Goal: Information Seeking & Learning: Learn about a topic

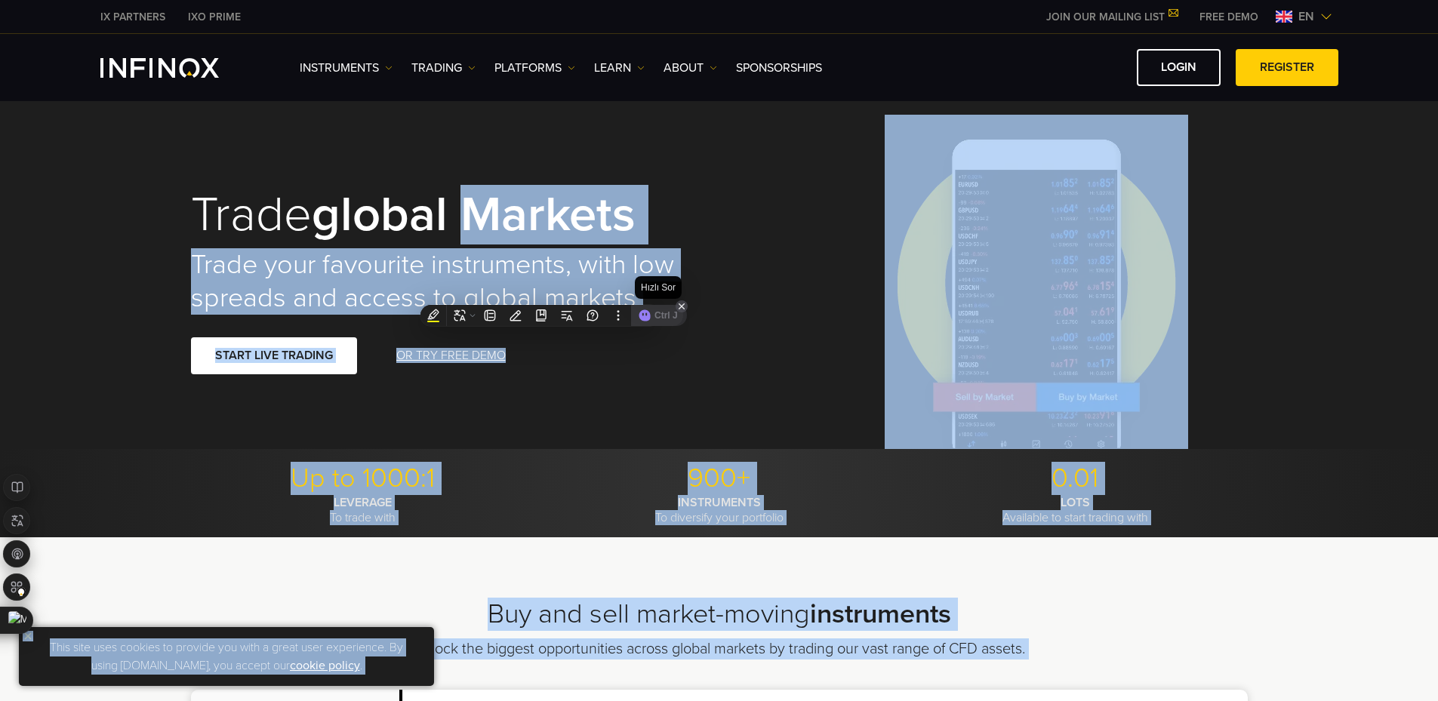
click at [569, 260] on h2 "Trade your favourite instruments, with low spreads and access to global markets" at bounding box center [444, 281] width 507 height 66
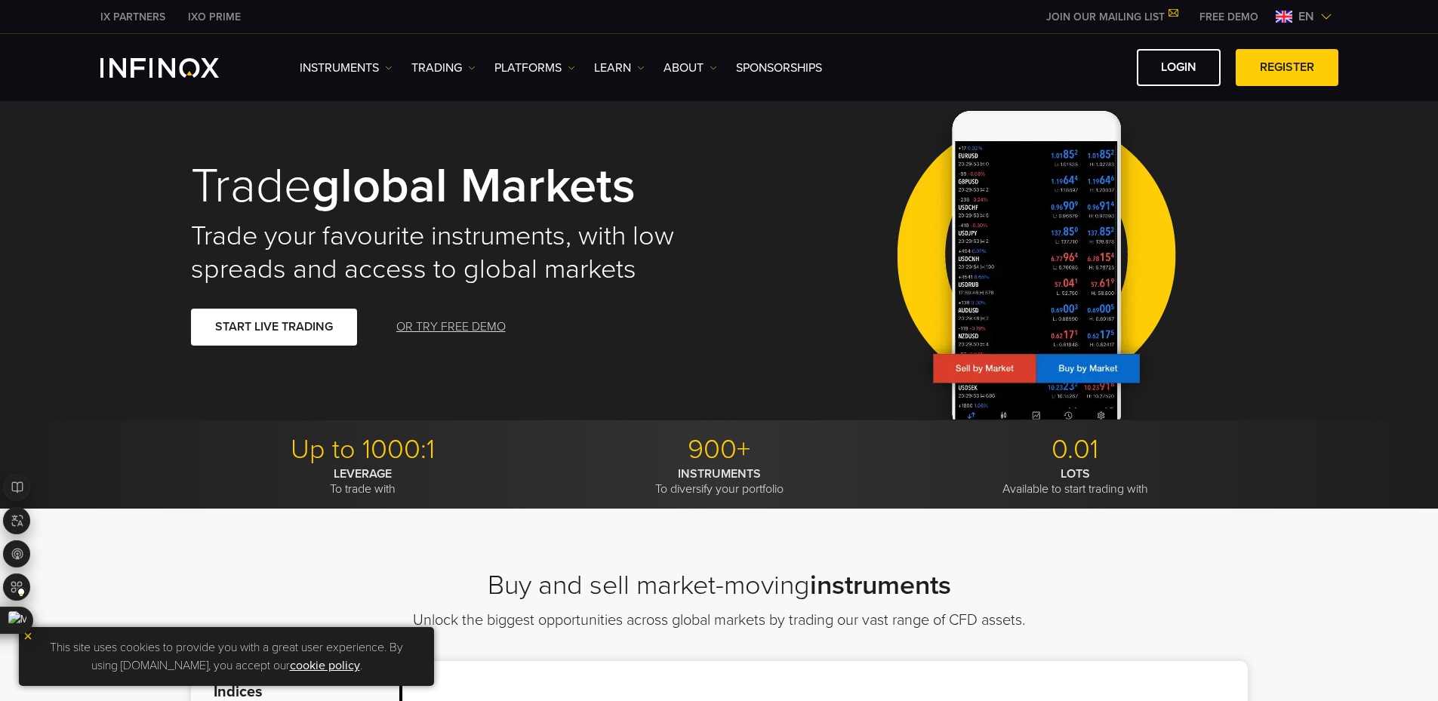
scroll to position [76, 0]
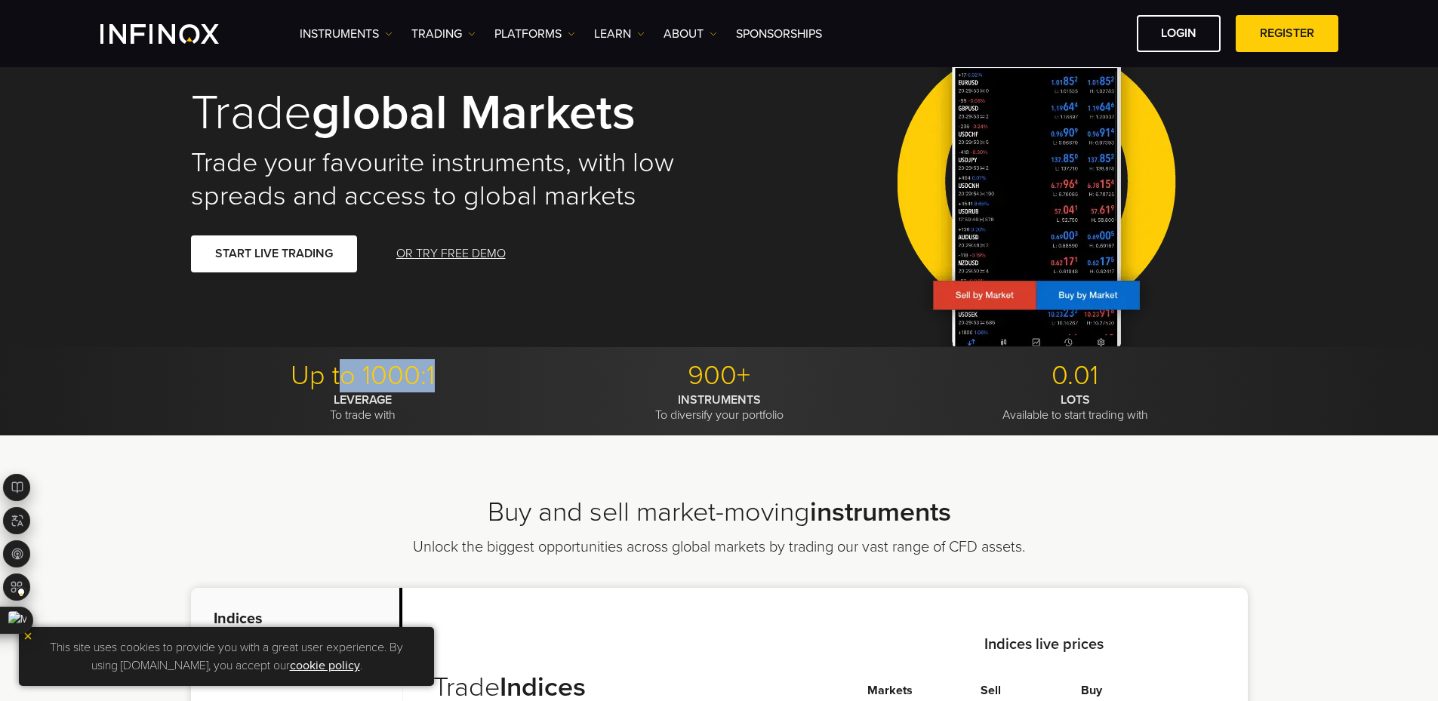
drag, startPoint x: 345, startPoint y: 376, endPoint x: 444, endPoint y: 376, distance: 98.9
click at [444, 376] on p "Up to 1000:1" at bounding box center [363, 375] width 345 height 33
drag, startPoint x: 692, startPoint y: 371, endPoint x: 824, endPoint y: 378, distance: 131.6
click at [824, 378] on p "900+" at bounding box center [719, 375] width 345 height 33
drag, startPoint x: 1116, startPoint y: 376, endPoint x: 1062, endPoint y: 375, distance: 54.4
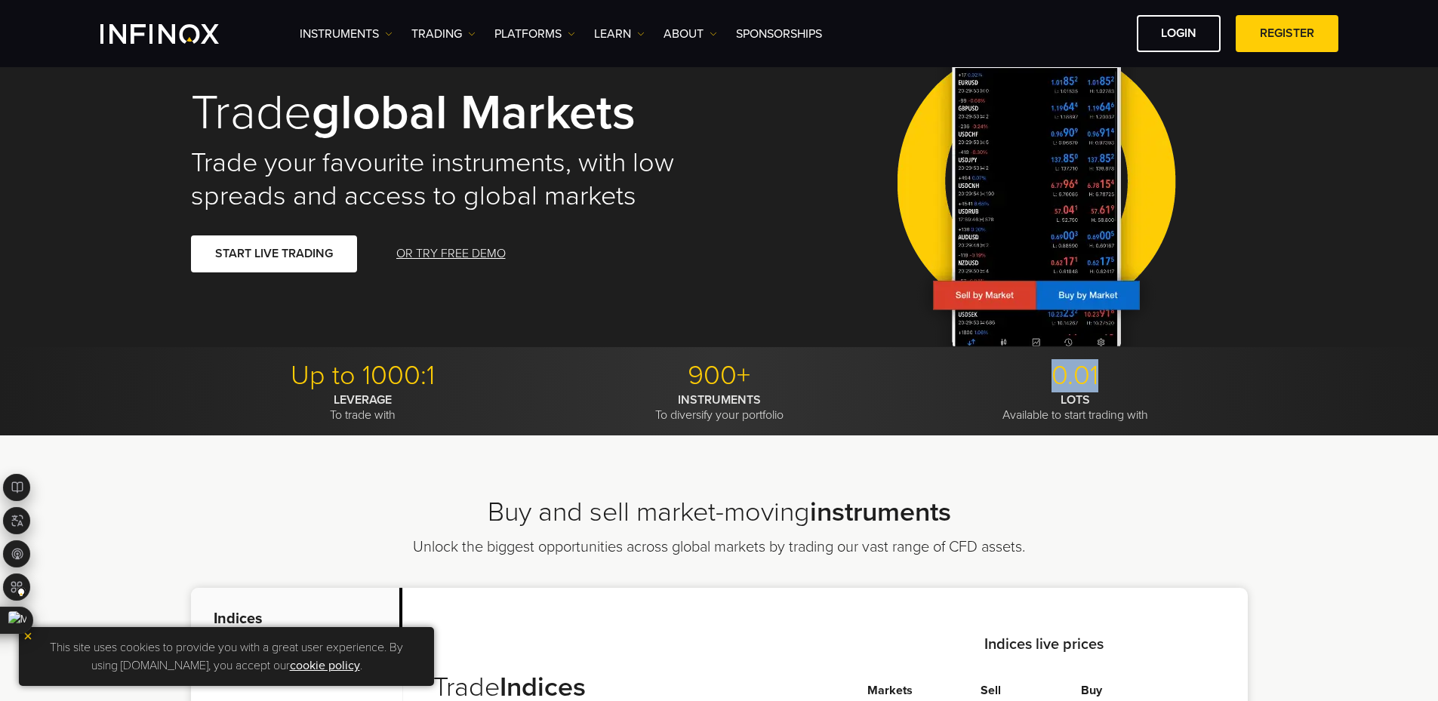
click at [1116, 376] on p "0.01" at bounding box center [1075, 375] width 345 height 33
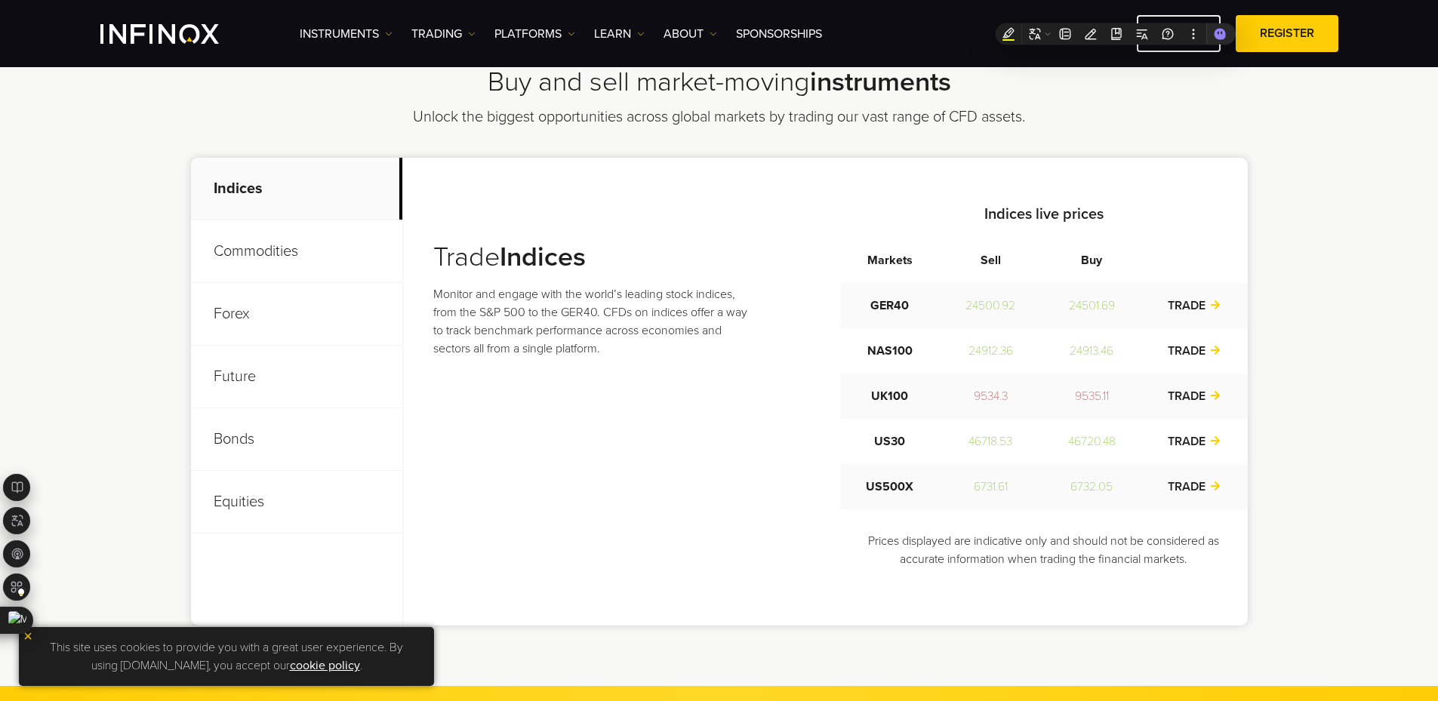
scroll to position [529, 0]
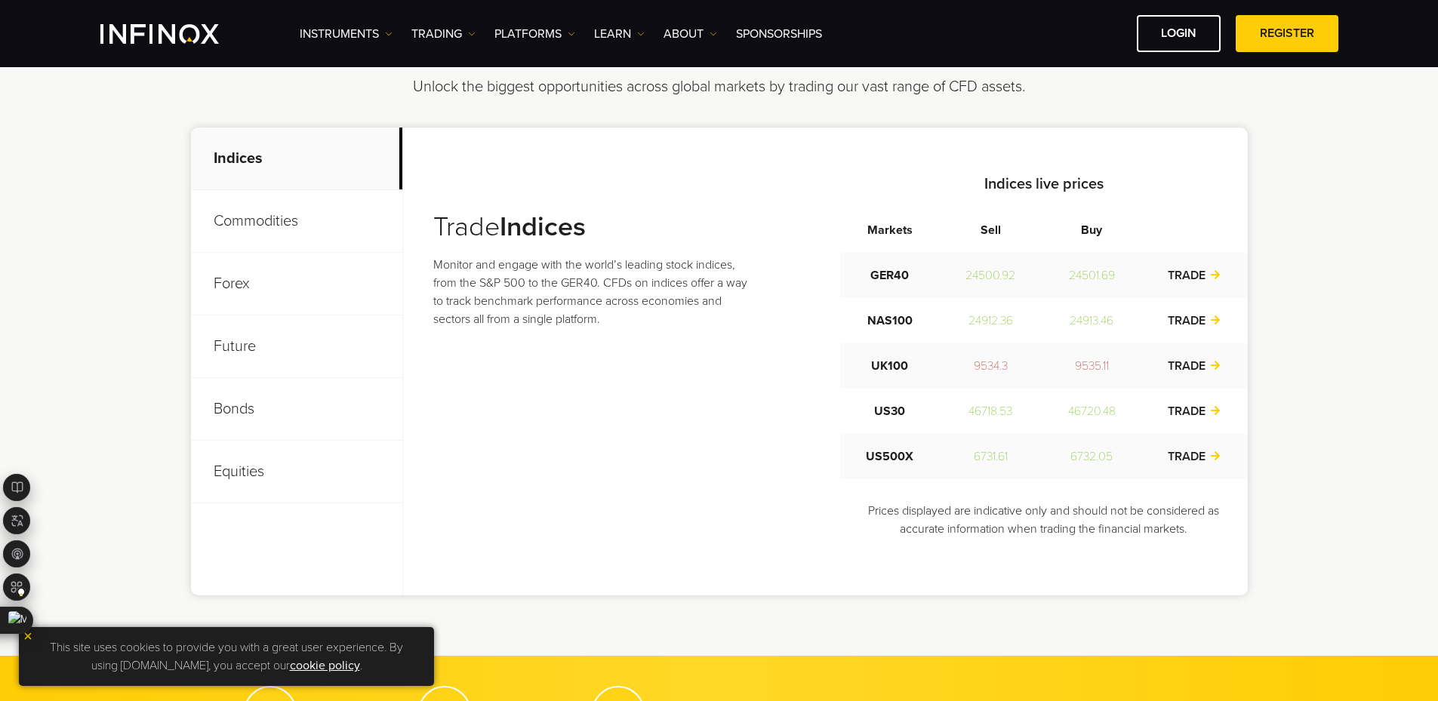
drag, startPoint x: 298, startPoint y: 229, endPoint x: 279, endPoint y: 263, distance: 38.9
click at [298, 229] on p "Commodities" at bounding box center [296, 221] width 211 height 63
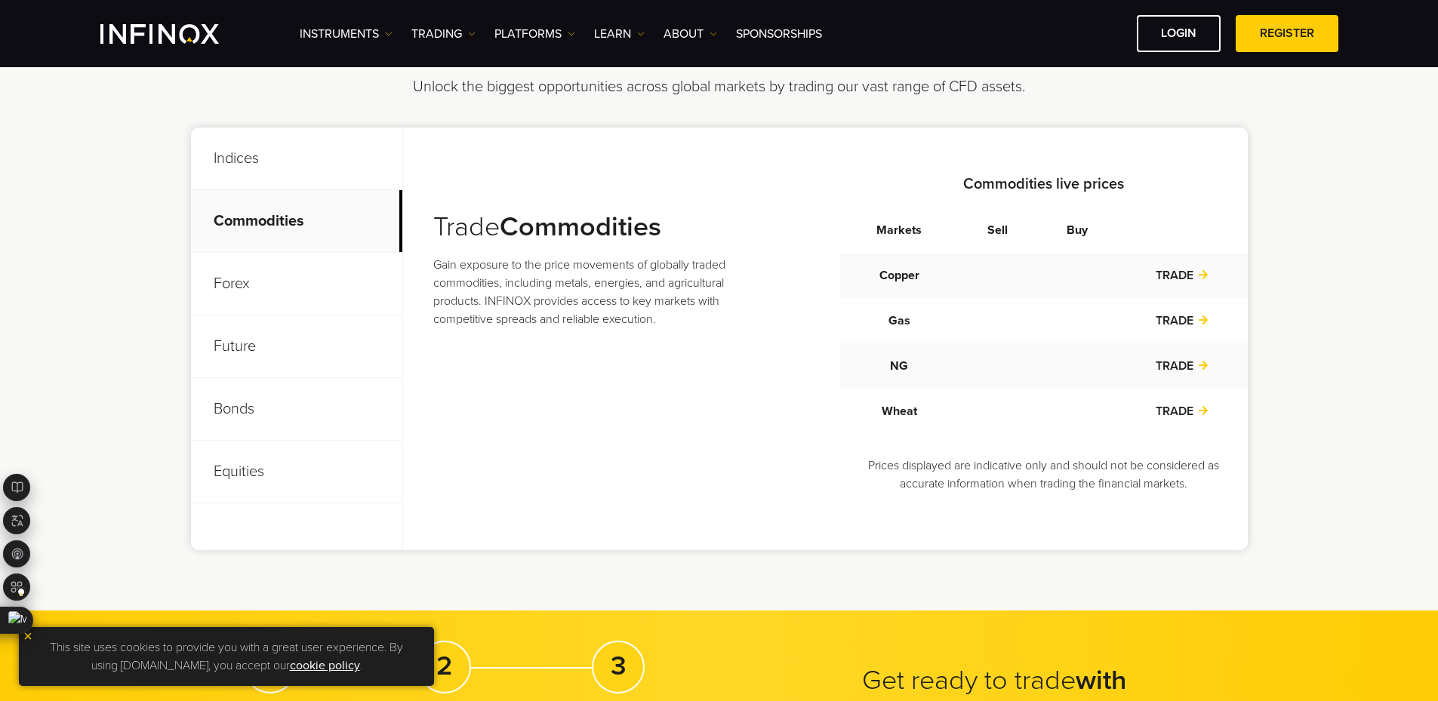
drag, startPoint x: 273, startPoint y: 282, endPoint x: 273, endPoint y: 302, distance: 19.6
click at [273, 282] on p "Forex" at bounding box center [296, 284] width 211 height 63
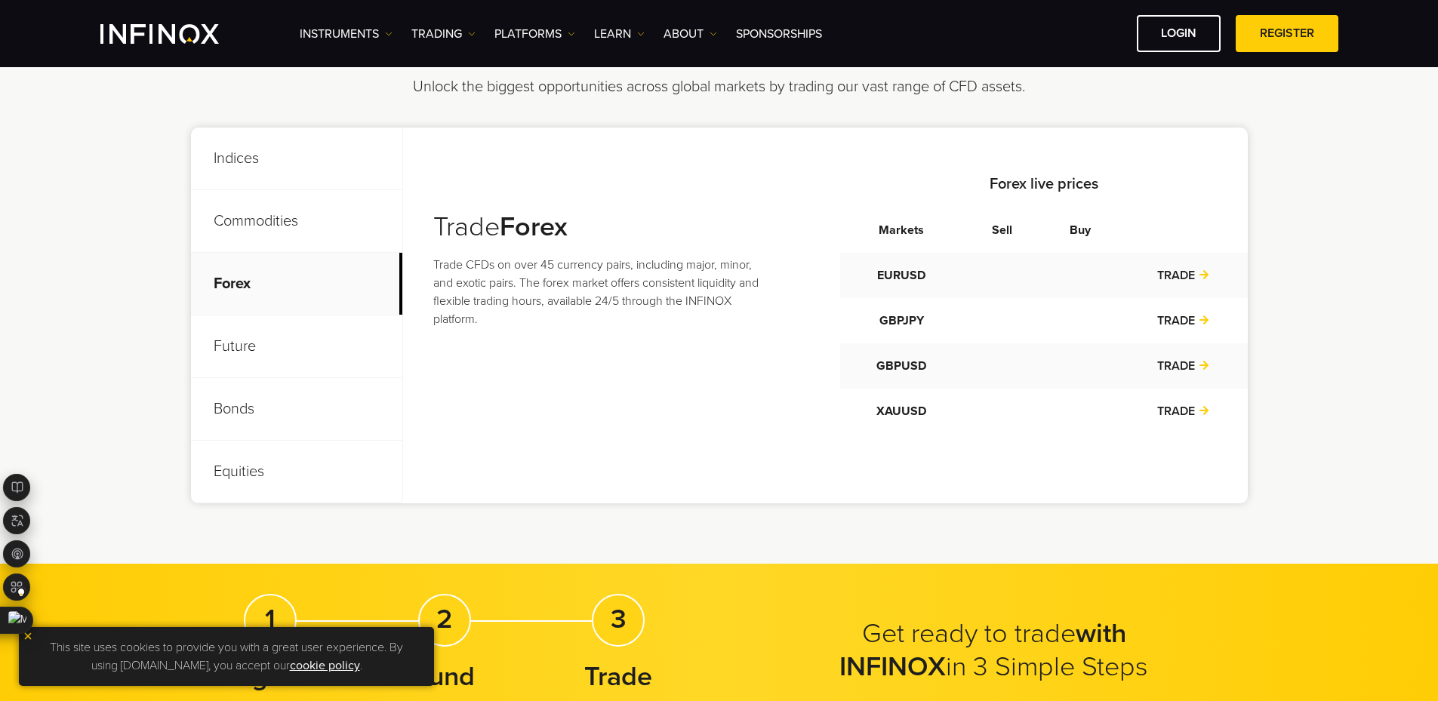
drag, startPoint x: 275, startPoint y: 337, endPoint x: 283, endPoint y: 381, distance: 45.3
click at [275, 337] on p "Future" at bounding box center [296, 347] width 211 height 63
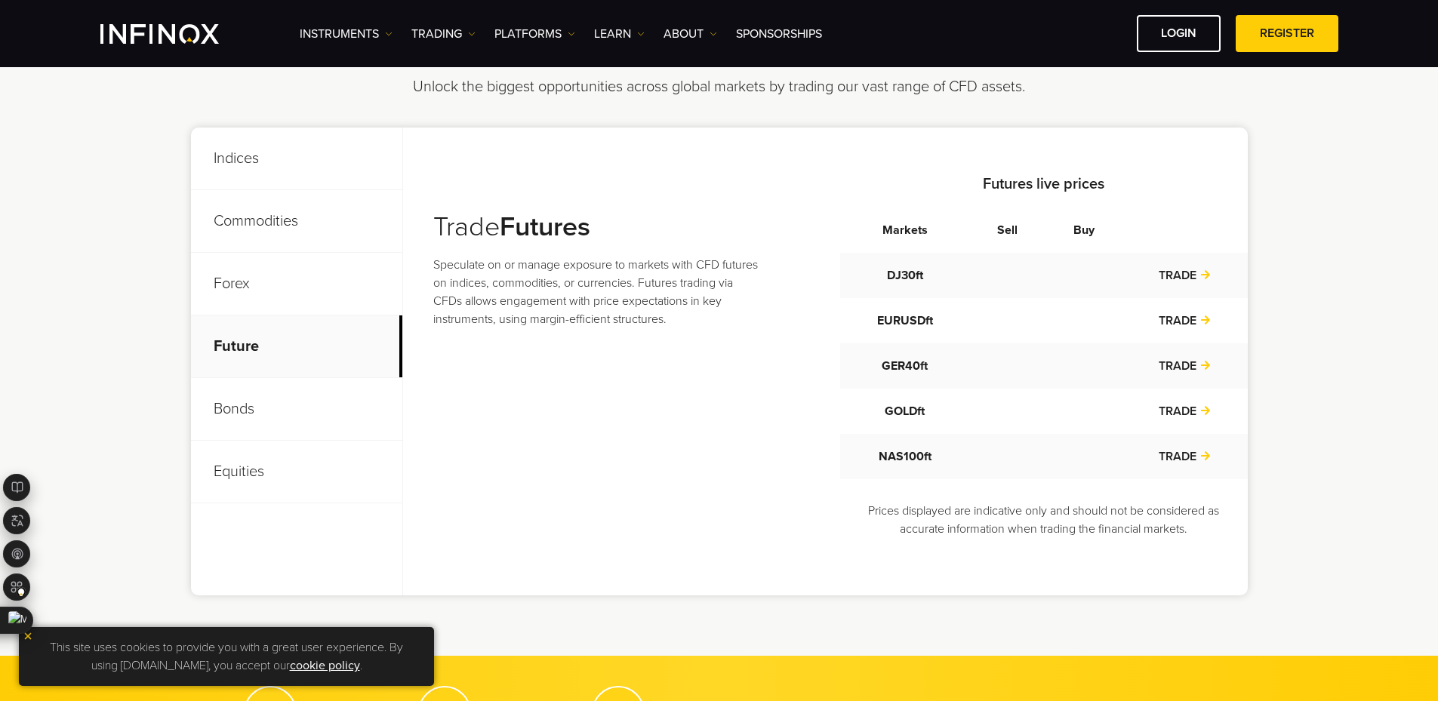
click at [289, 406] on p "Bonds" at bounding box center [296, 409] width 211 height 63
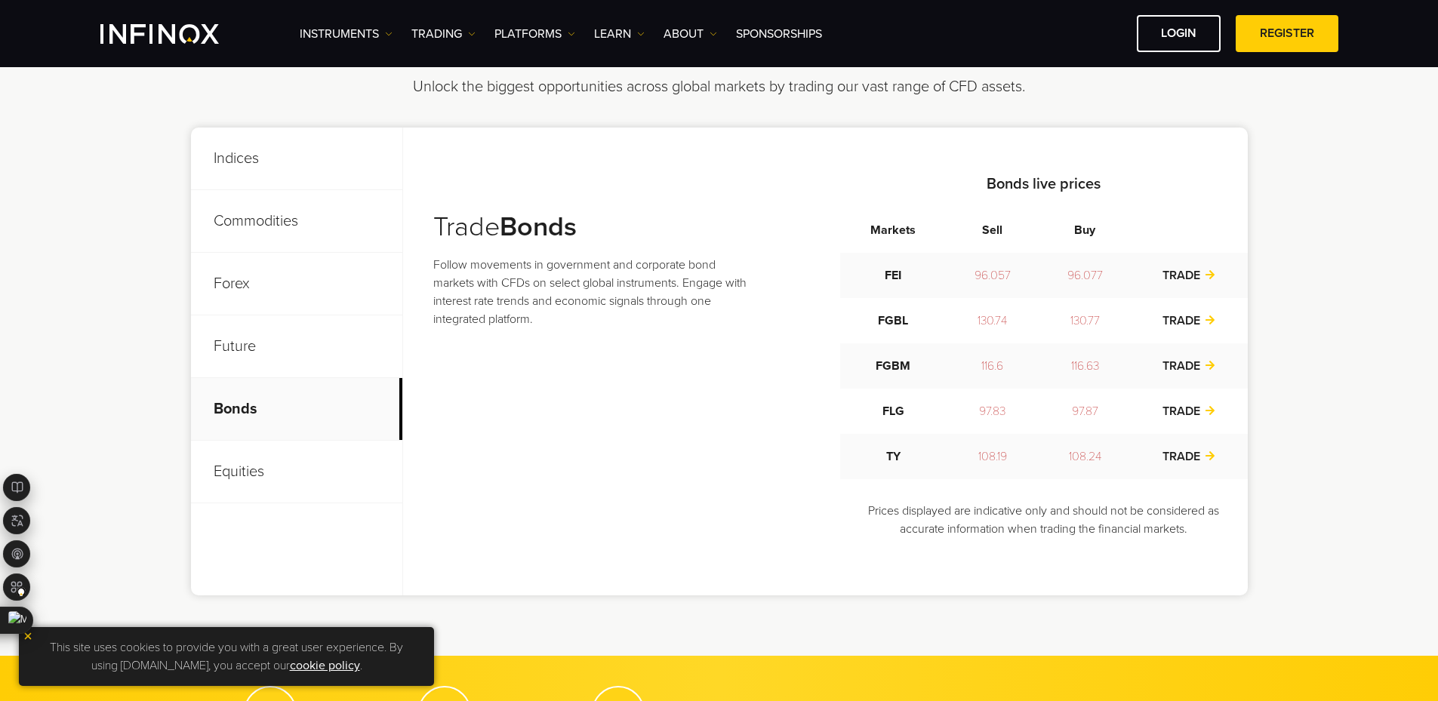
click at [288, 457] on p "Equities" at bounding box center [296, 472] width 211 height 63
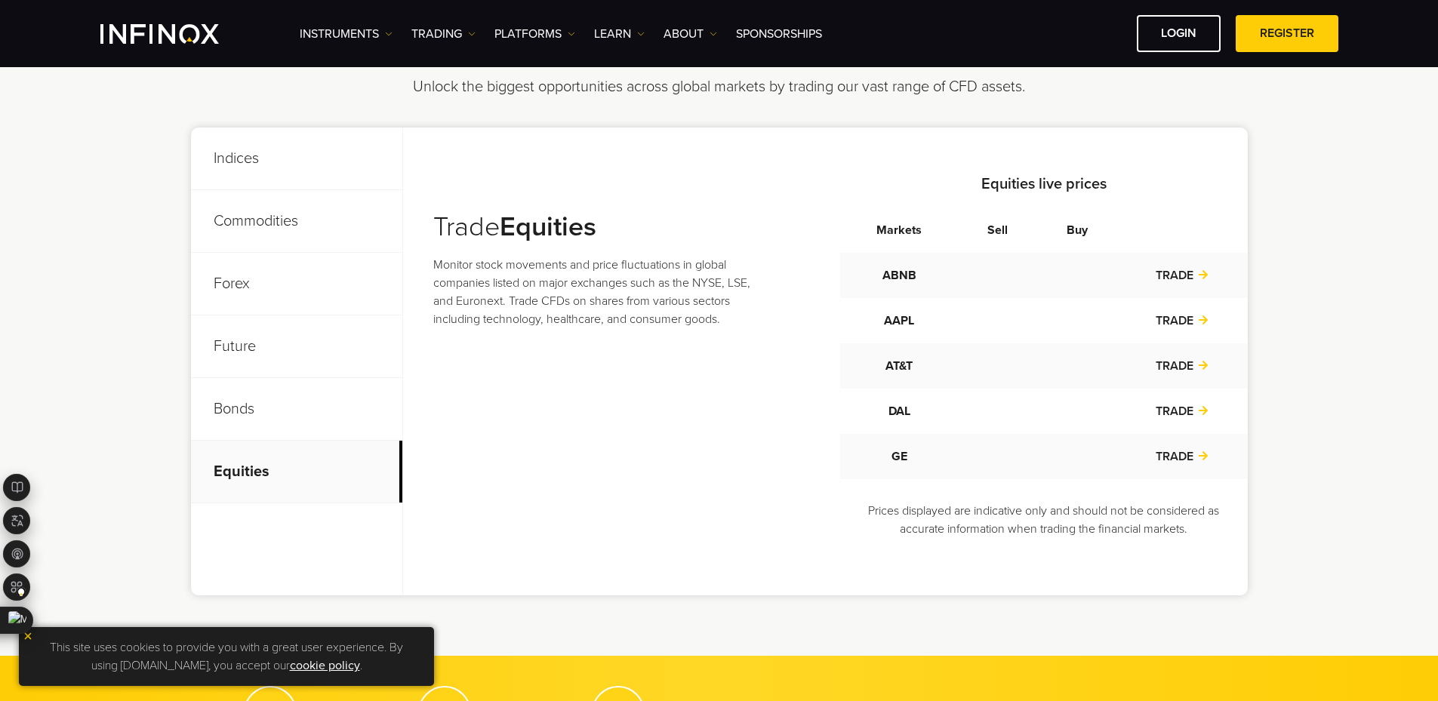
click at [300, 325] on p "Future" at bounding box center [296, 347] width 211 height 63
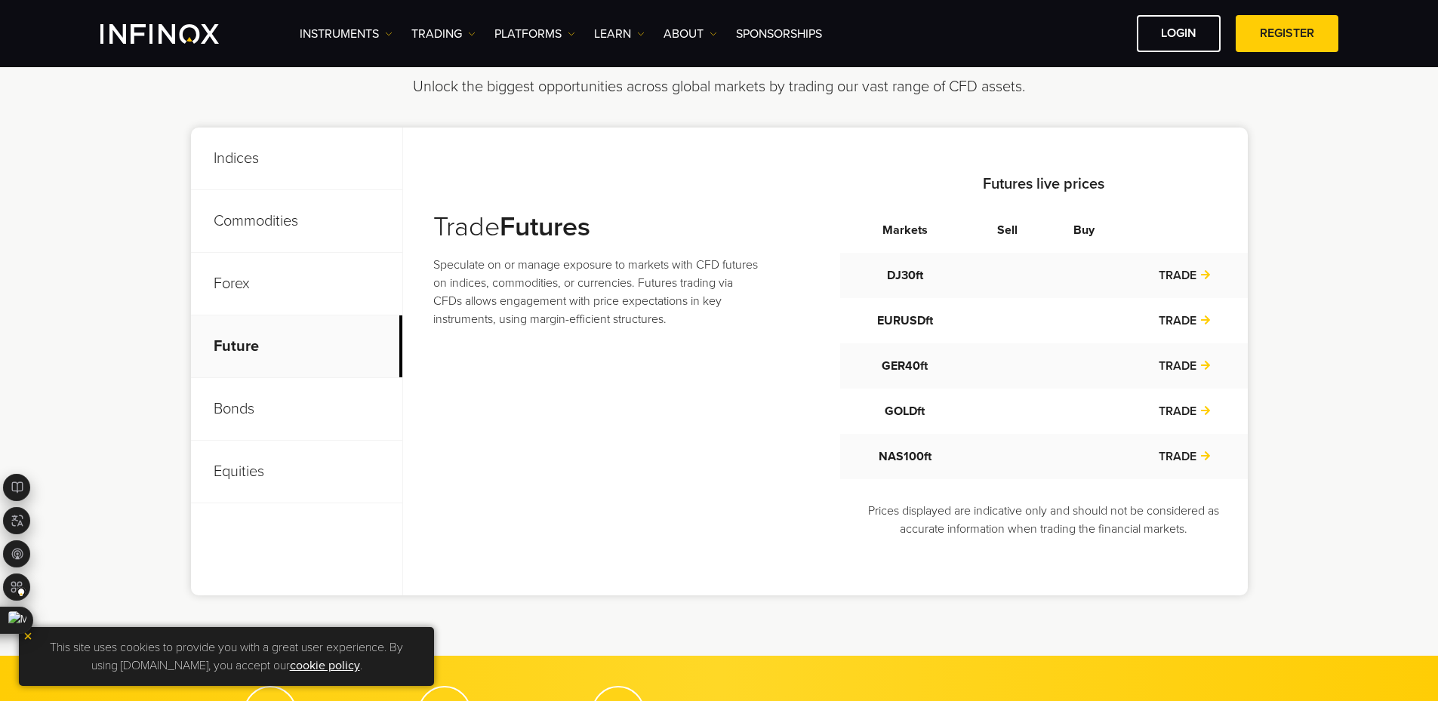
click at [302, 264] on p "Forex" at bounding box center [296, 284] width 211 height 63
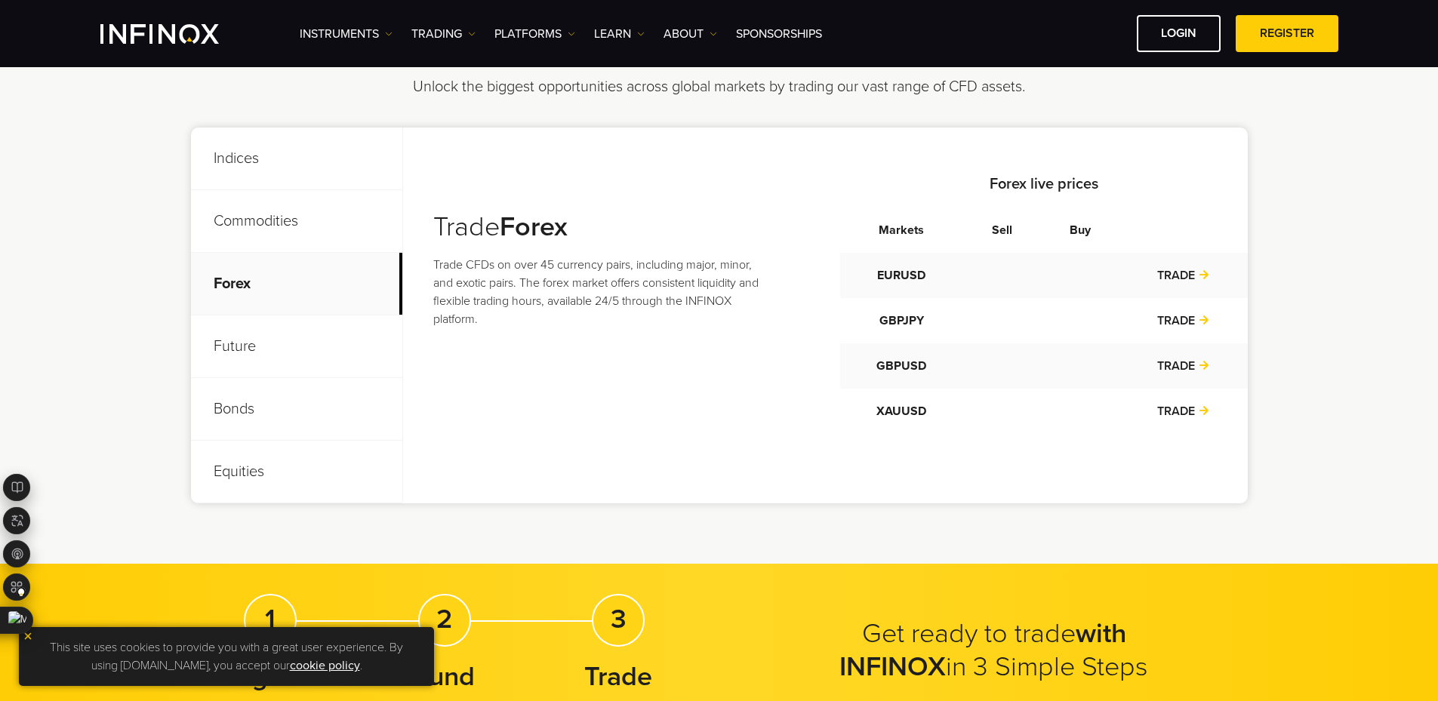
click at [306, 197] on p "Commodities" at bounding box center [296, 221] width 211 height 63
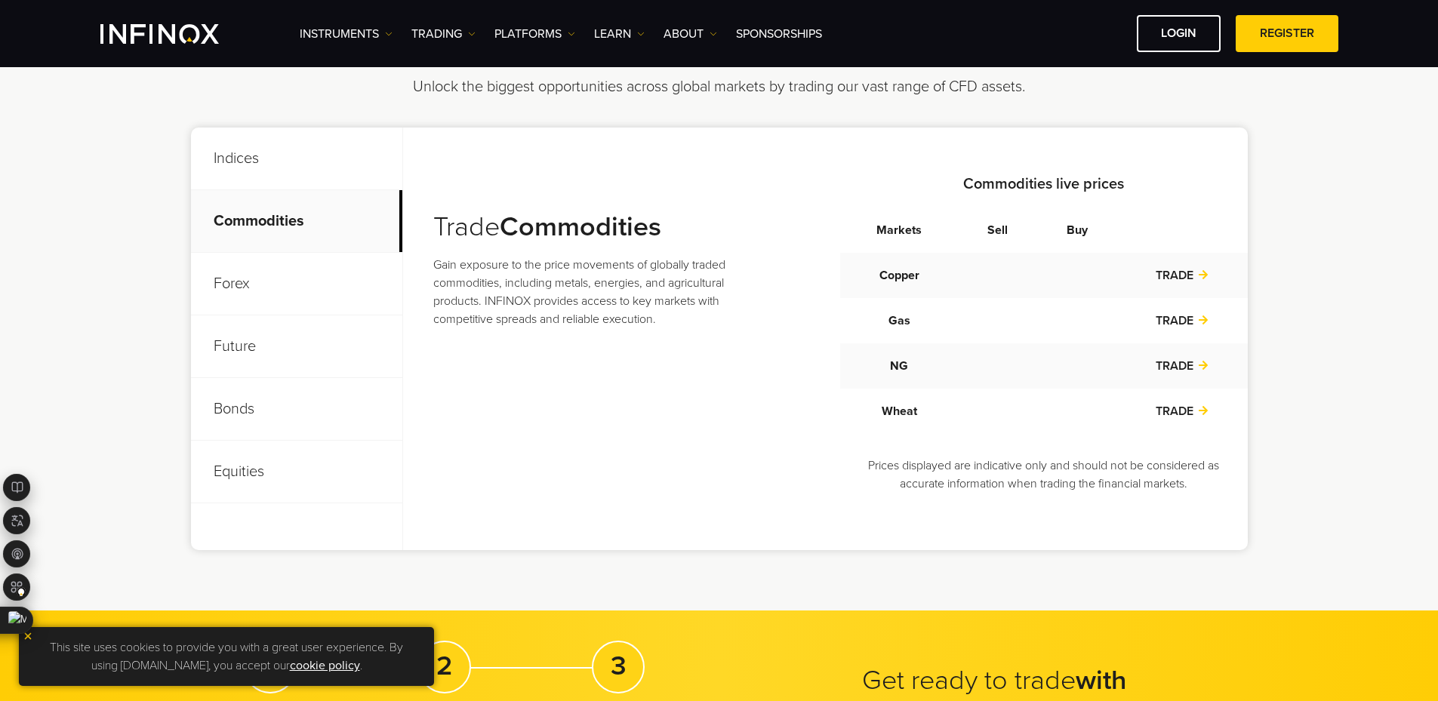
drag, startPoint x: 309, startPoint y: 158, endPoint x: 339, endPoint y: 270, distance: 116.5
click at [309, 158] on p "Indices" at bounding box center [296, 159] width 211 height 63
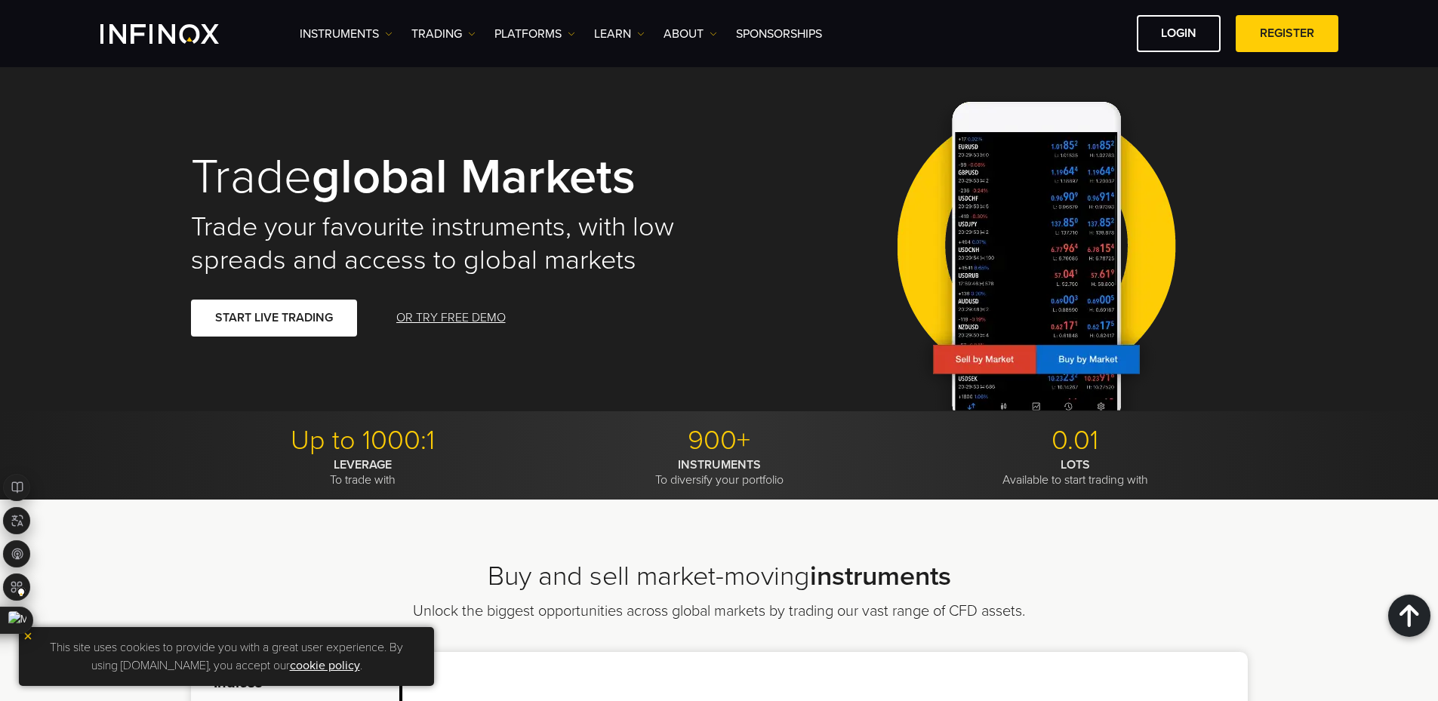
scroll to position [0, 0]
